Goal: Navigation & Orientation: Find specific page/section

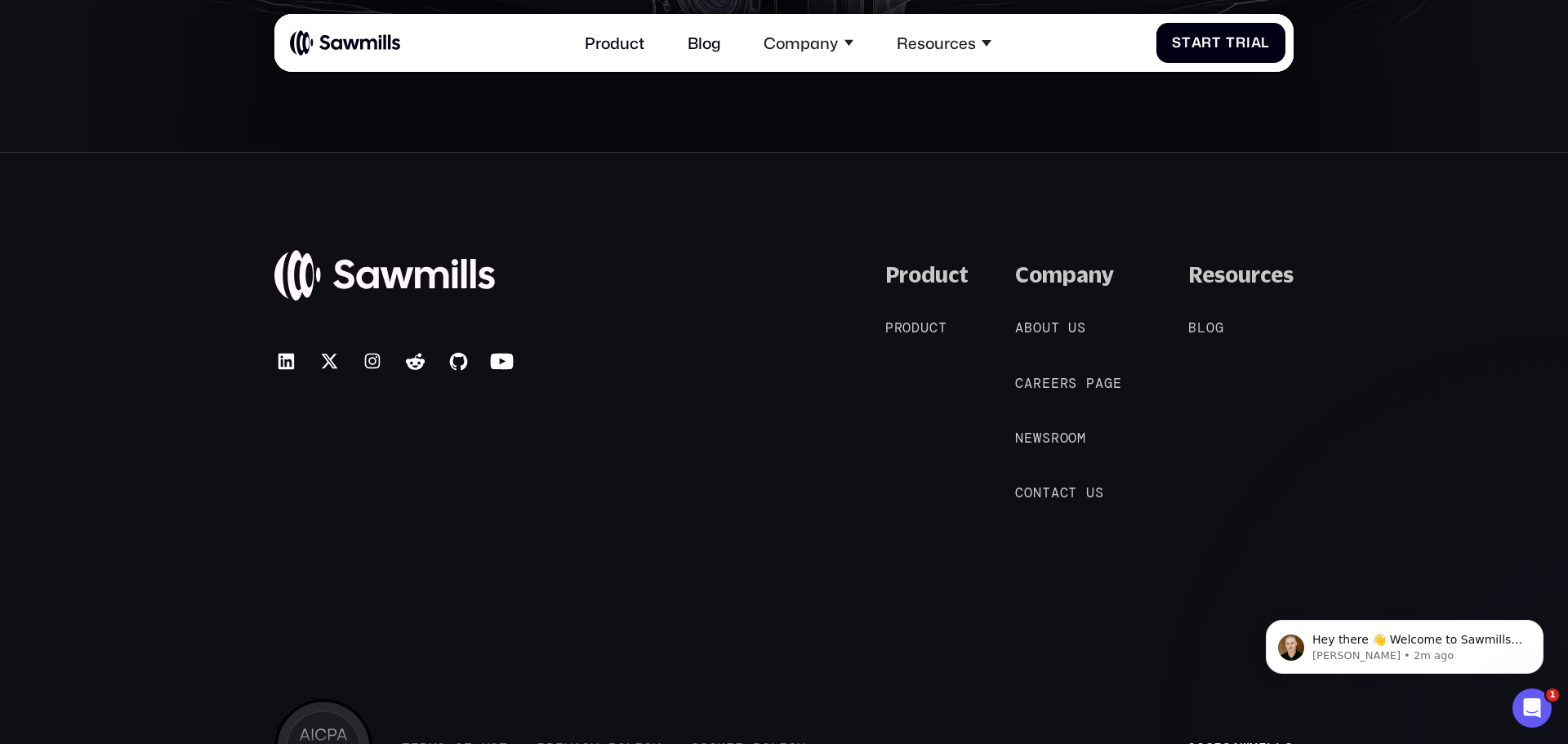
scroll to position [8801, 0]
click at [928, 325] on span "u" at bounding box center [925, 327] width 9 height 17
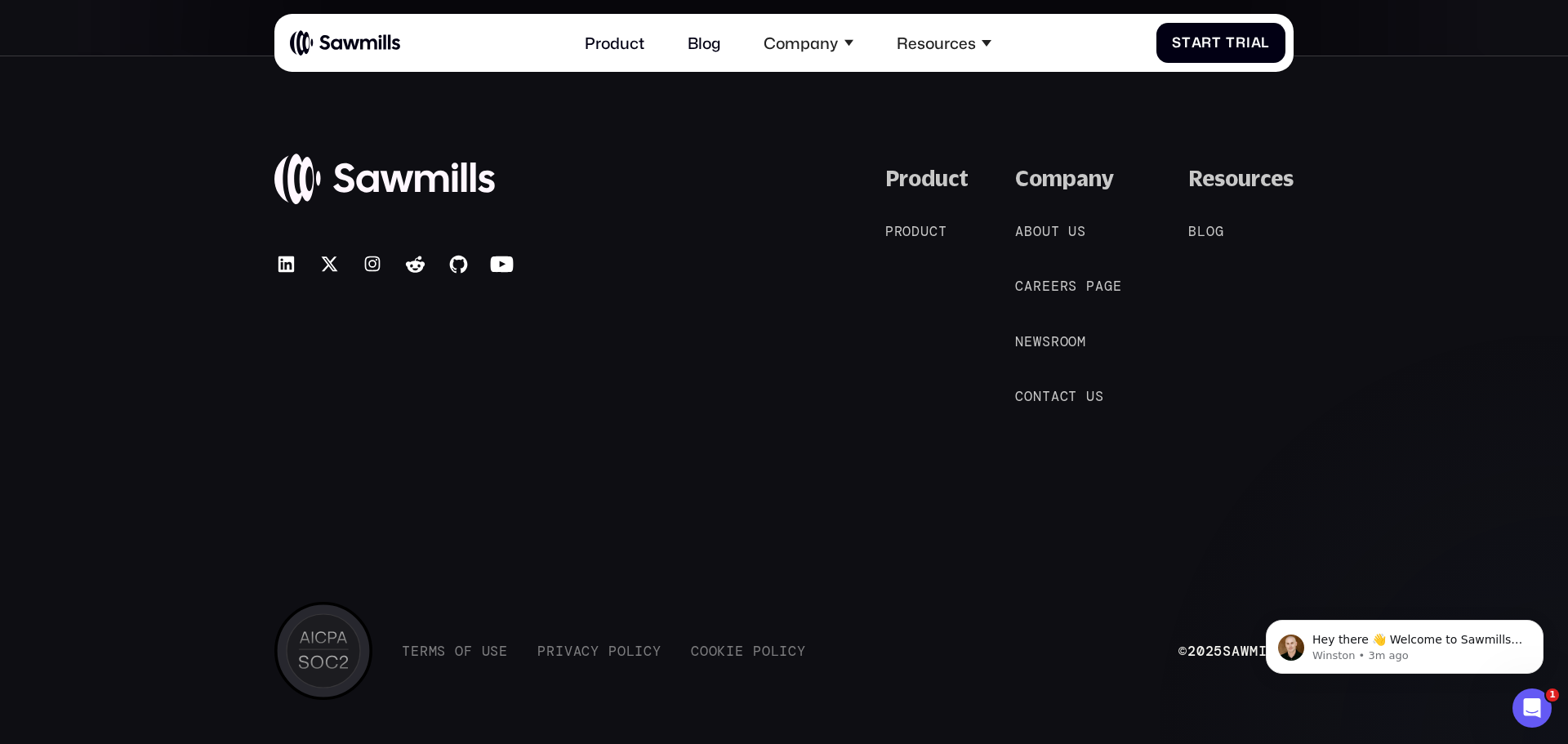
scroll to position [8010, 0]
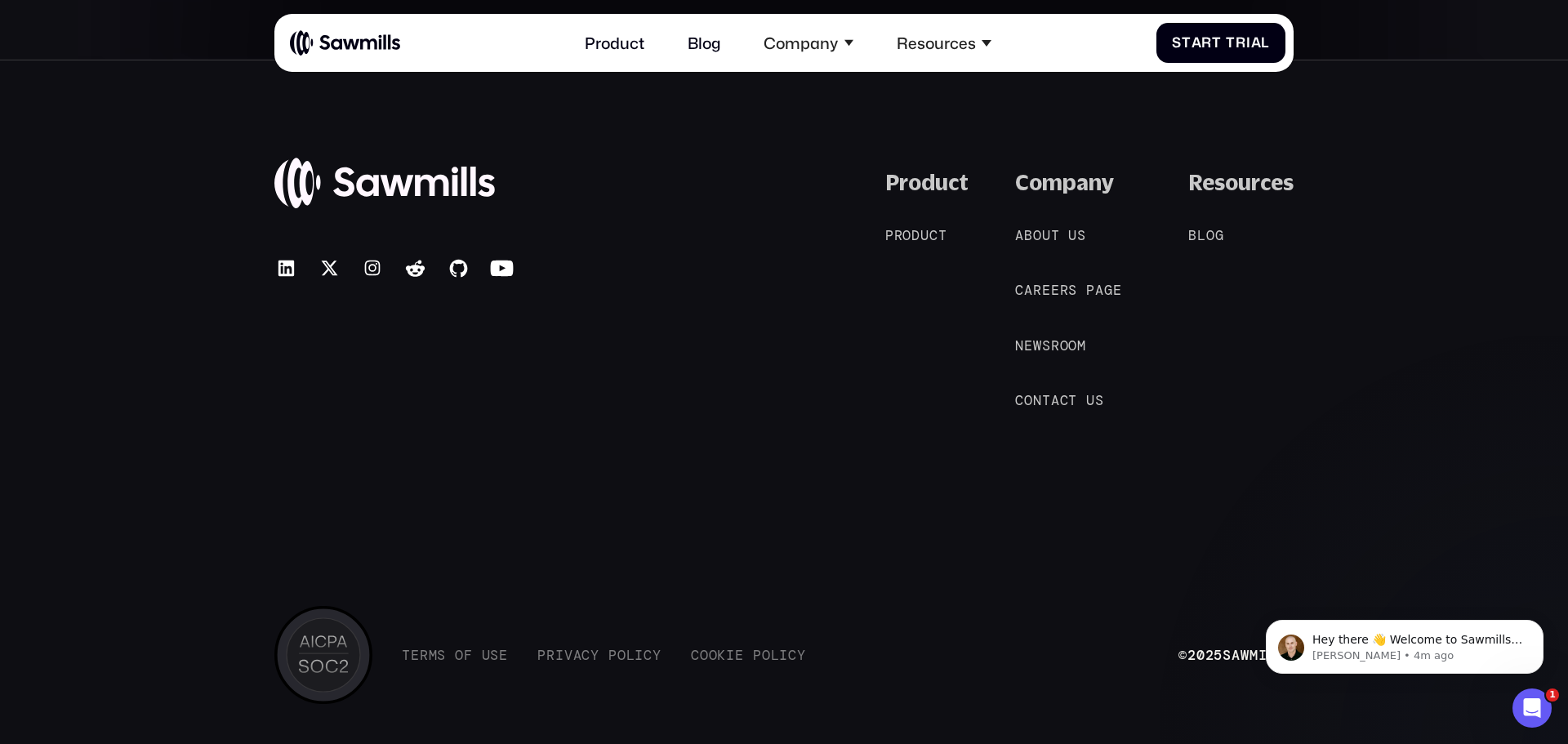
click at [336, 42] on img at bounding box center [344, 42] width 109 height 27
